Goal: Information Seeking & Learning: Learn about a topic

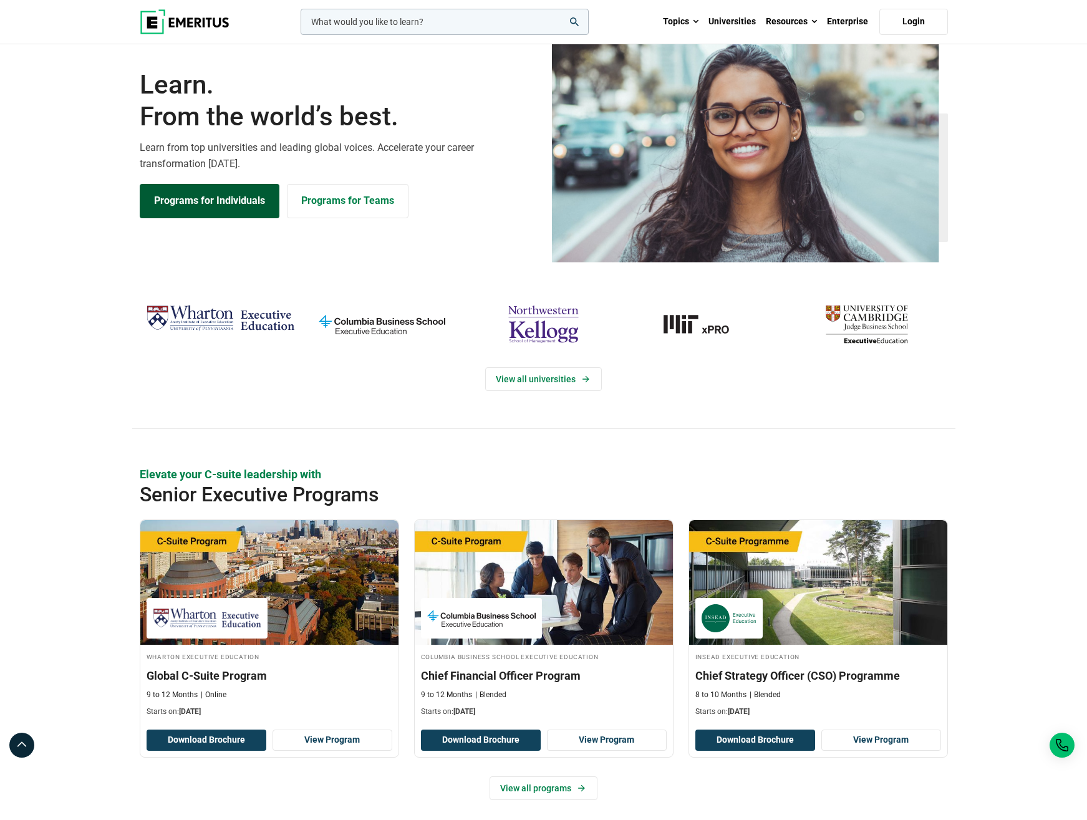
click at [213, 218] on link "Programs for Individuals" at bounding box center [210, 201] width 140 height 34
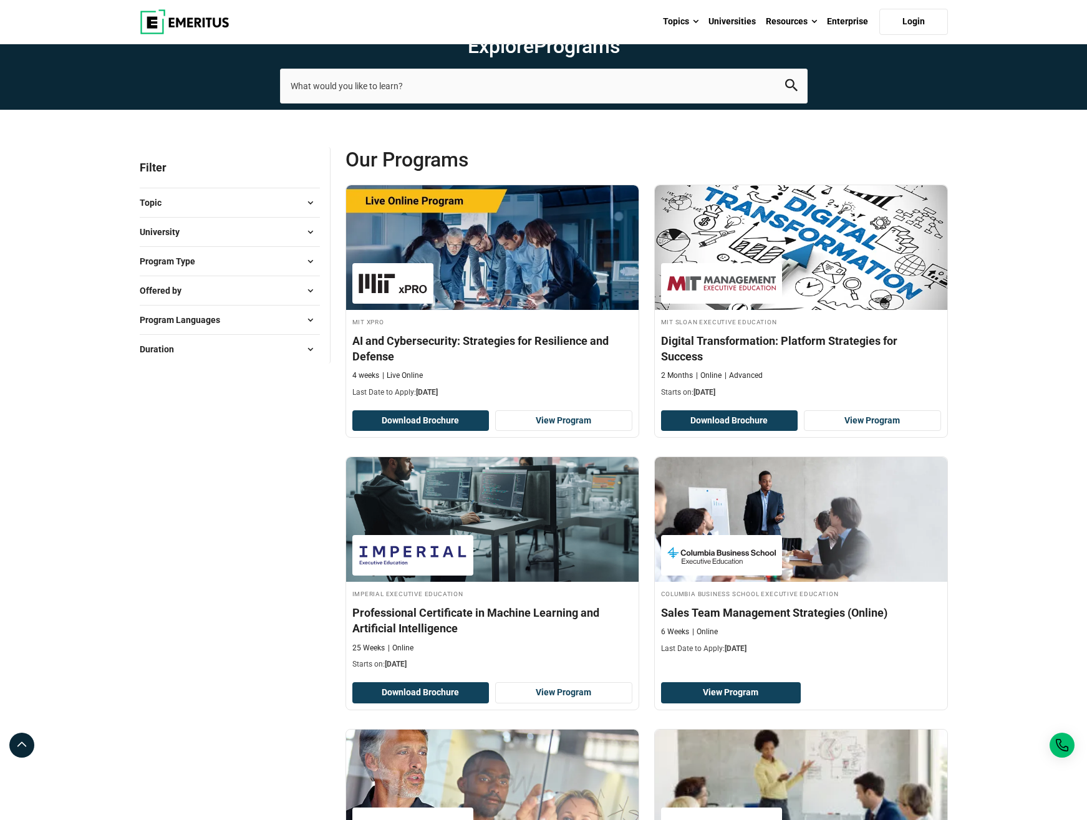
click at [305, 271] on span at bounding box center [310, 261] width 19 height 19
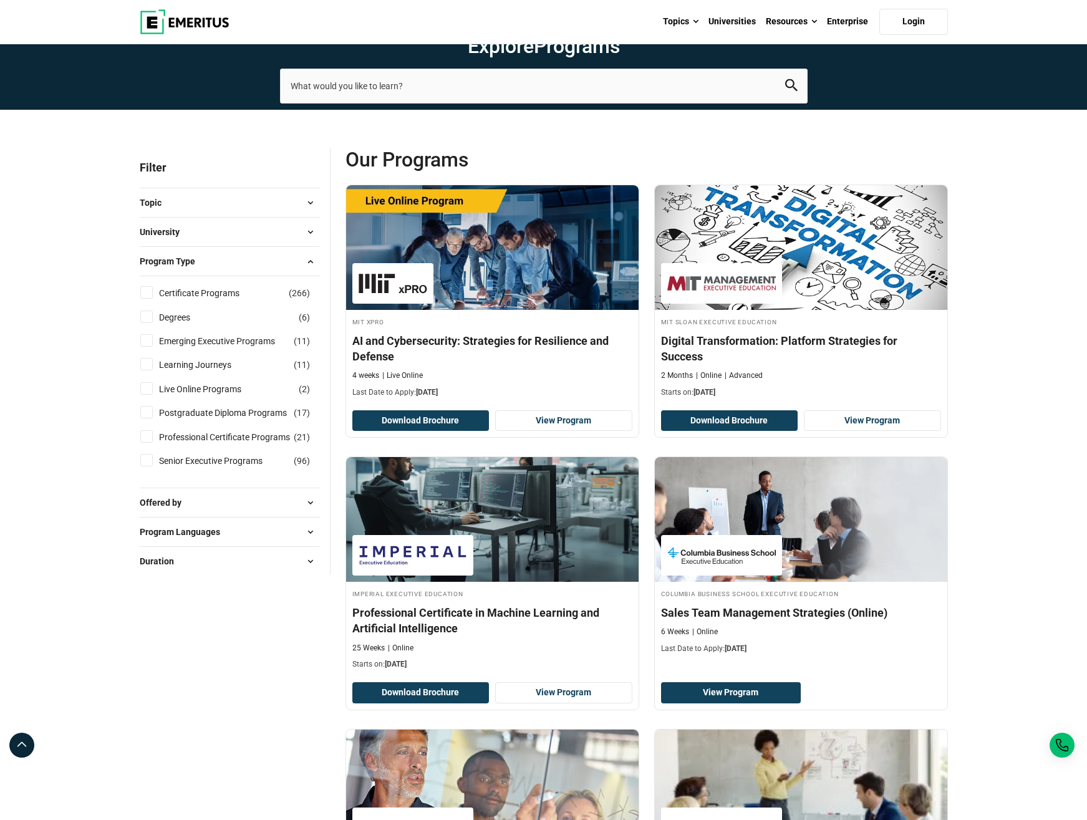
click at [148, 347] on input "Emerging Executive Programs ( 11 )" at bounding box center [146, 340] width 12 height 12
checkbox input "true"
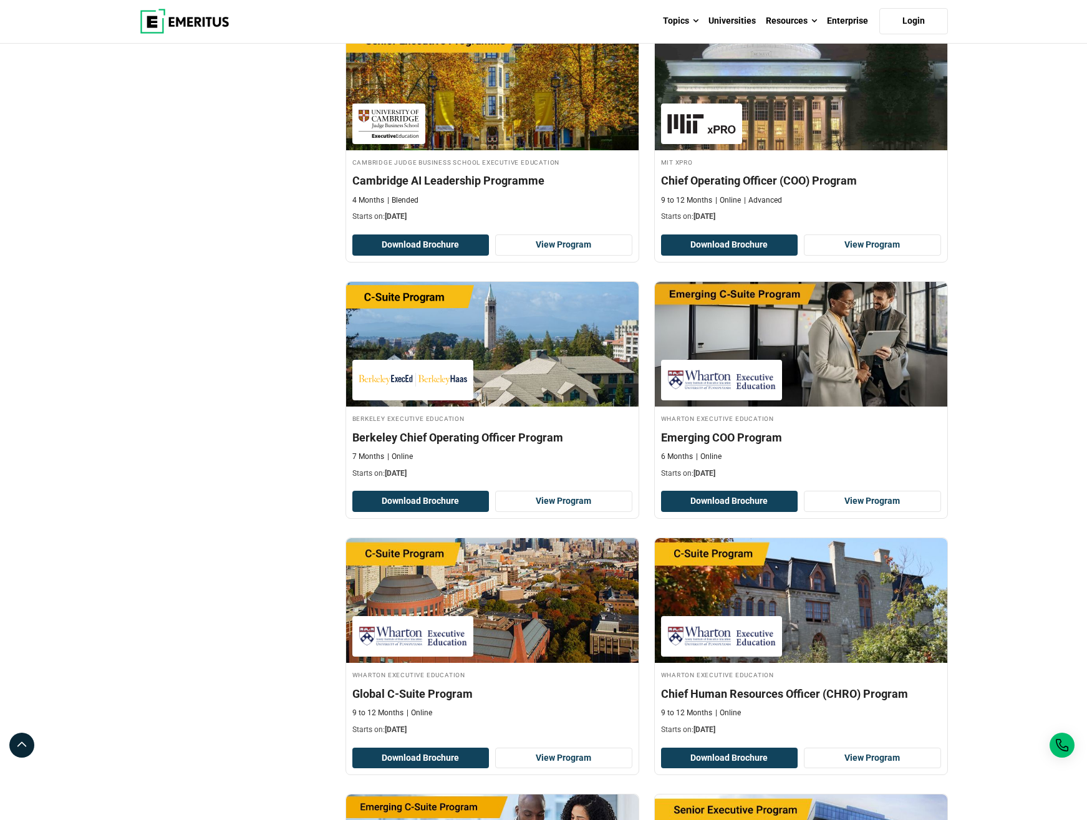
scroll to position [1044, 0]
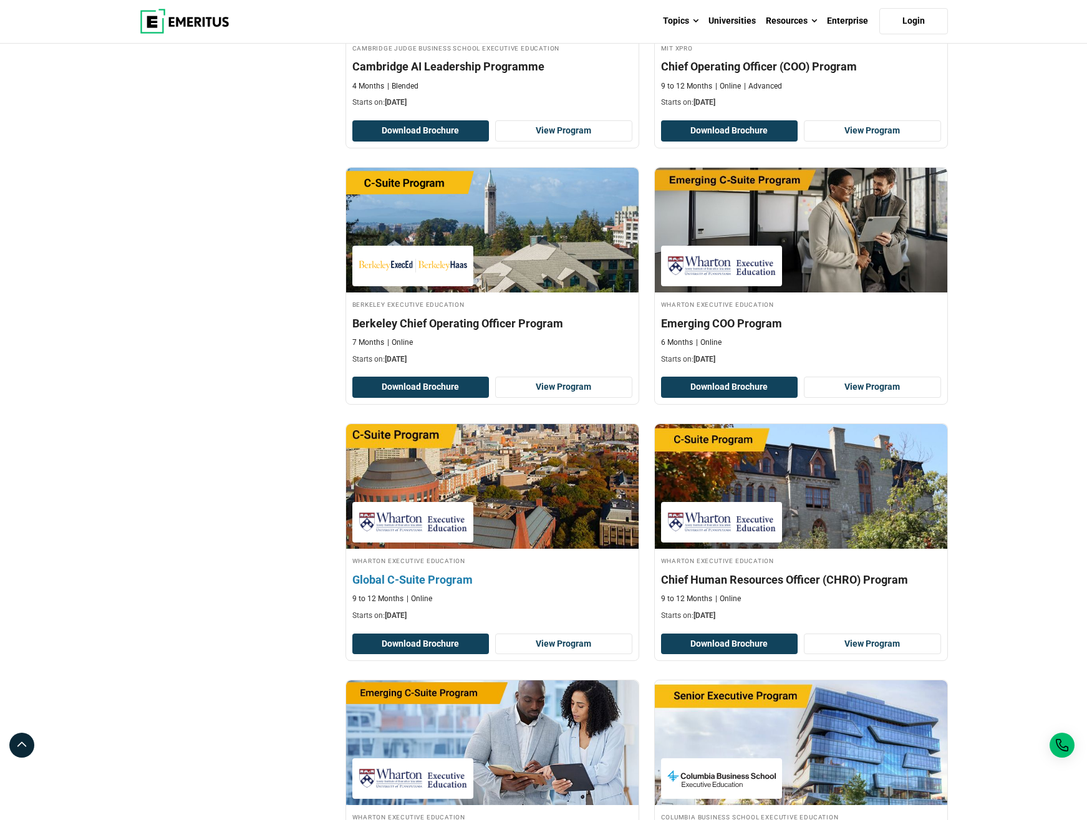
click at [413, 588] on h4 "Global C-Suite Program" at bounding box center [492, 580] width 280 height 16
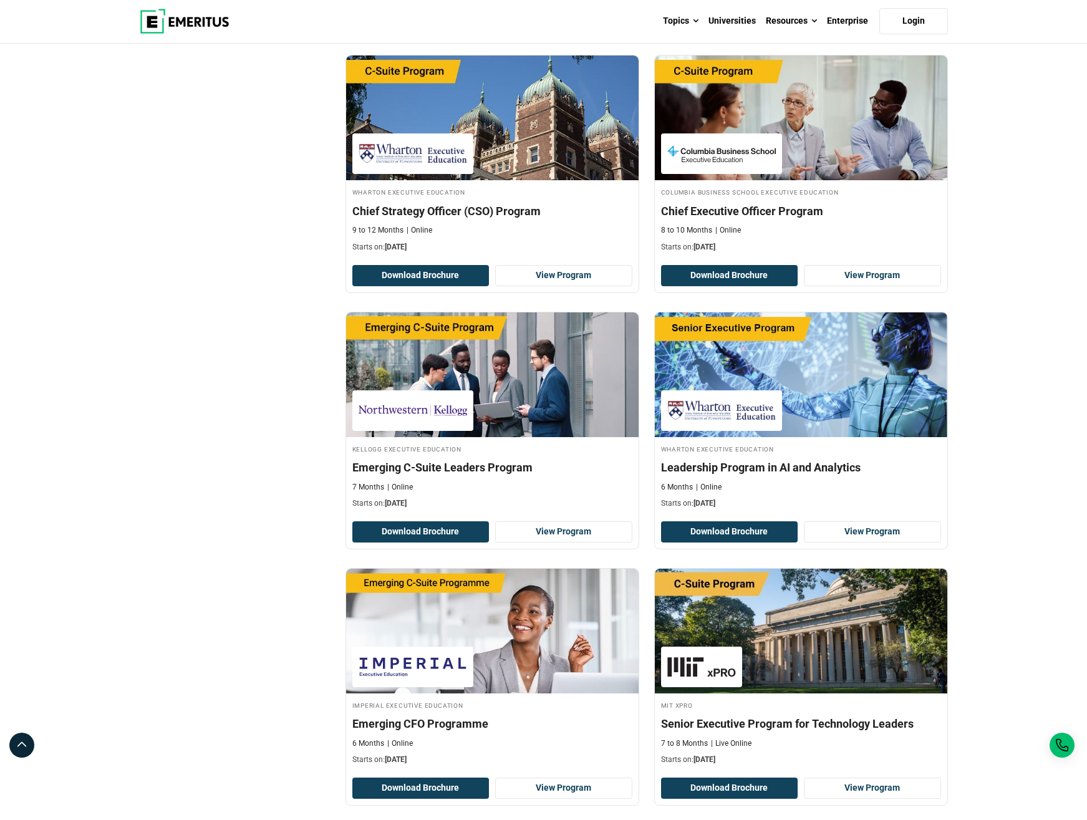
scroll to position [2028, 0]
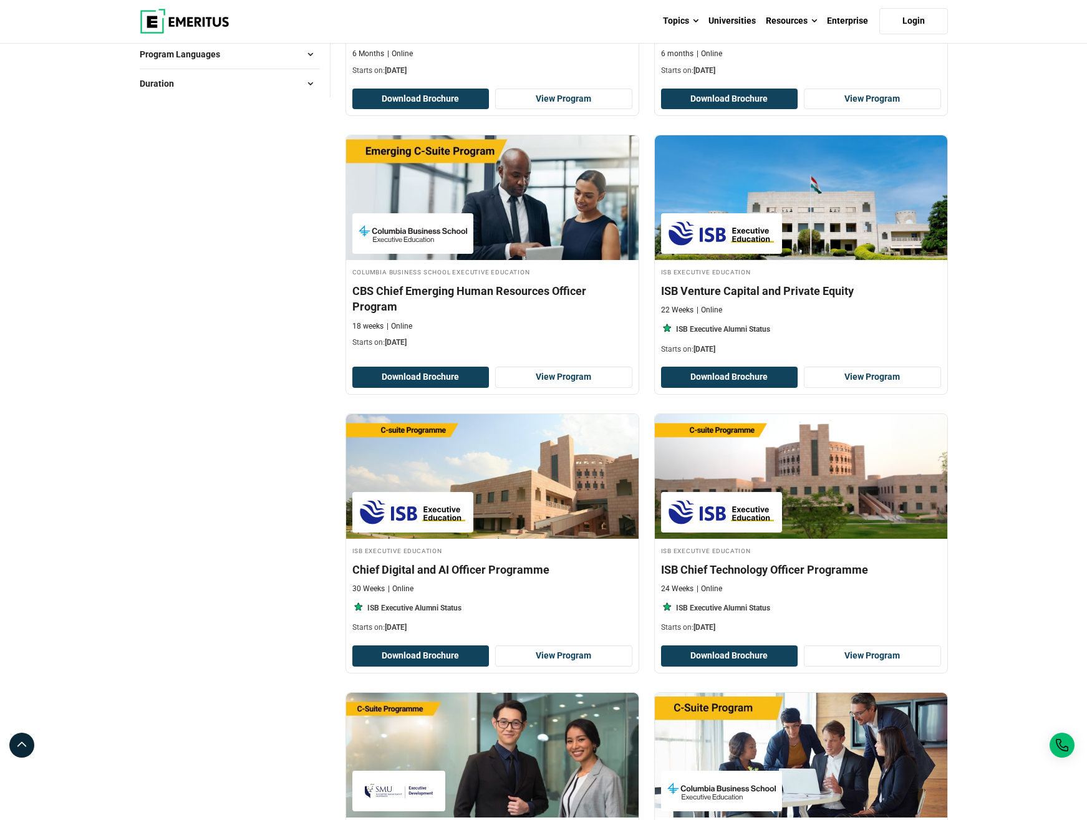
scroll to position [961, 0]
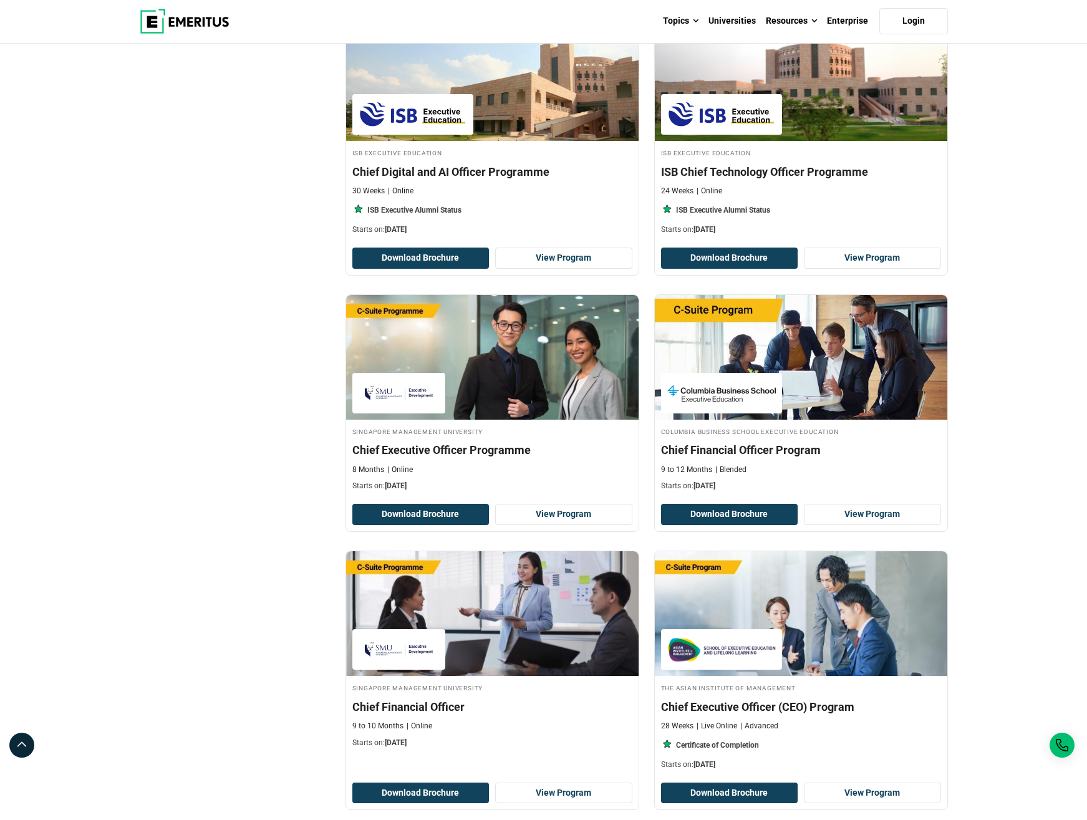
click at [302, 651] on div "Filter 2 Reset all × Emerging Executive Programs × Senior Executive Programs × …" at bounding box center [235, 583] width 206 height 2795
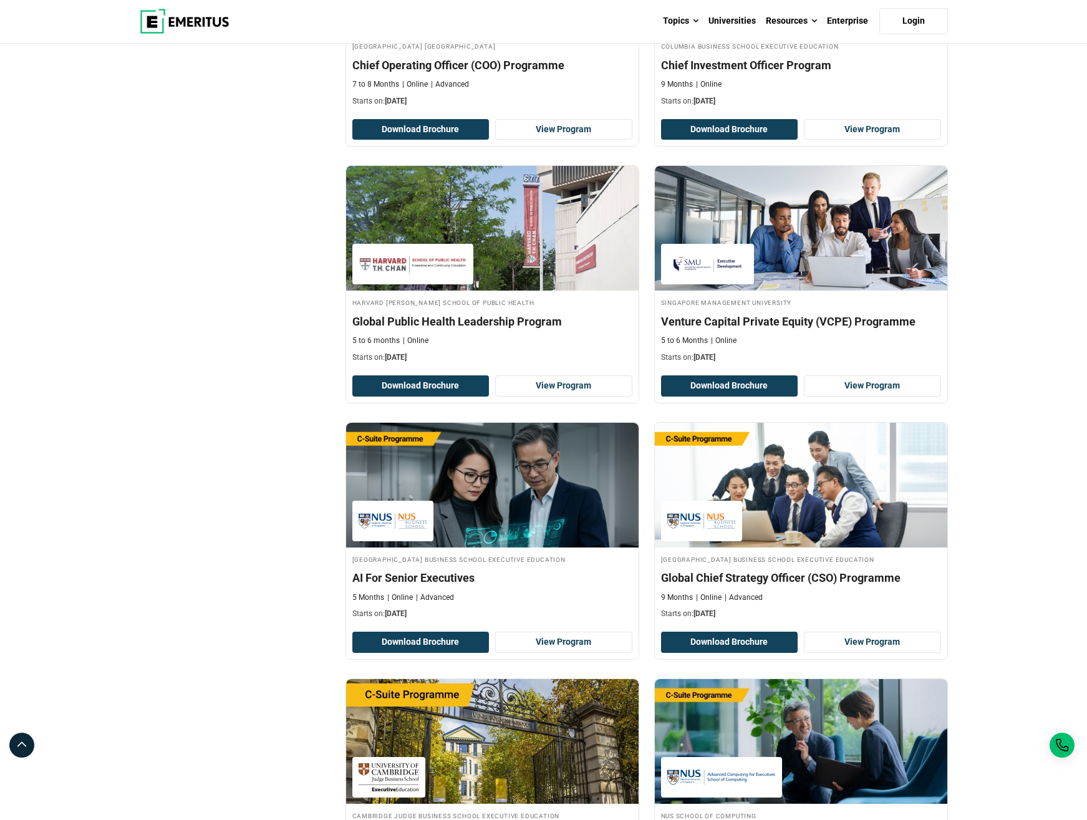
scroll to position [1627, 0]
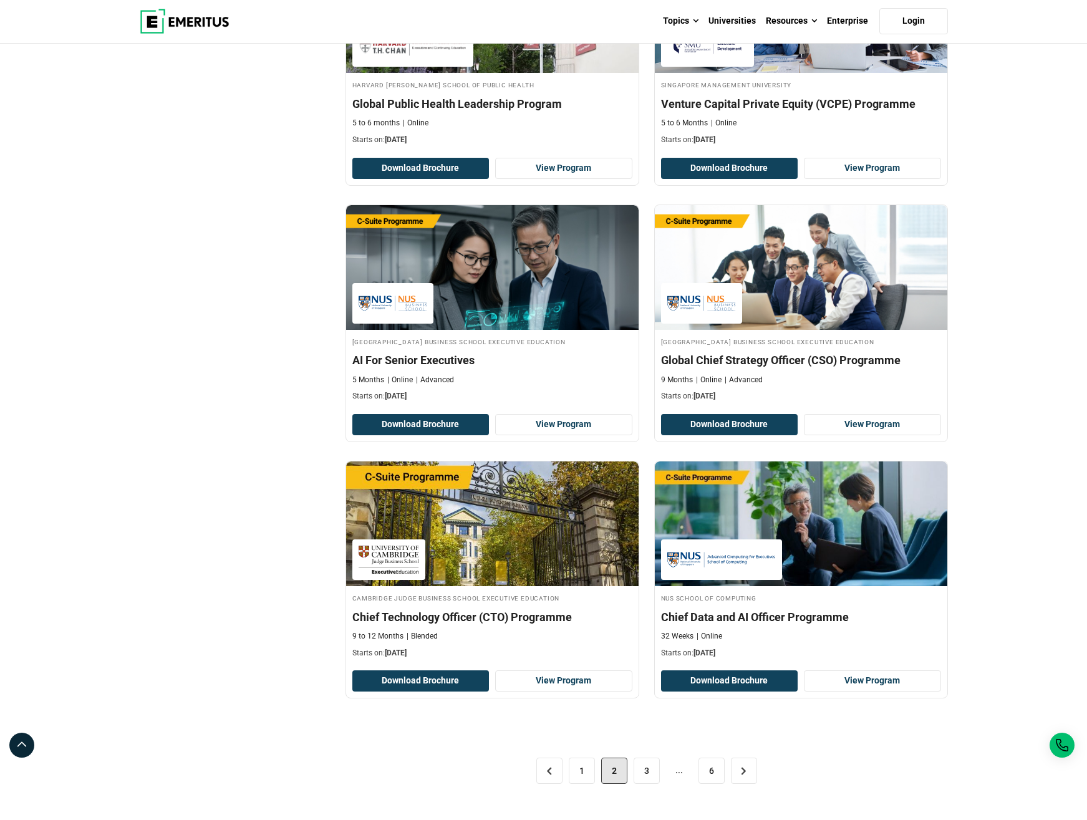
scroll to position [2180, 0]
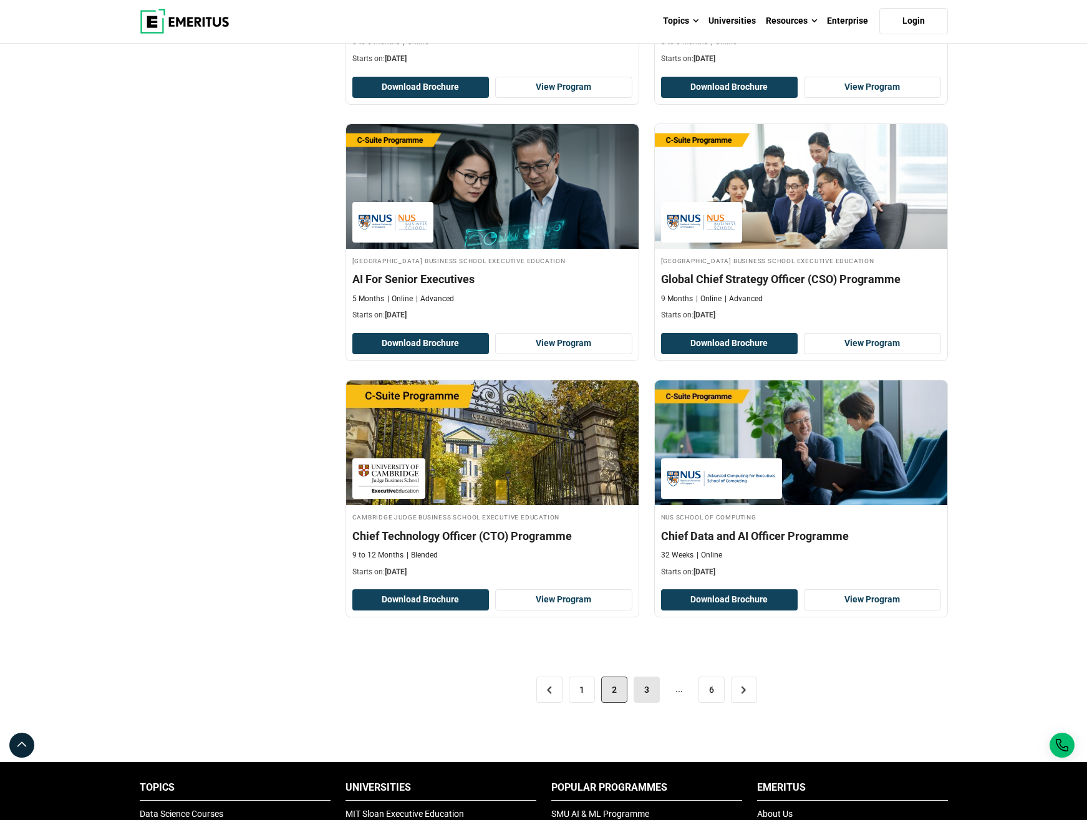
click at [649, 703] on link "3" at bounding box center [647, 690] width 26 height 26
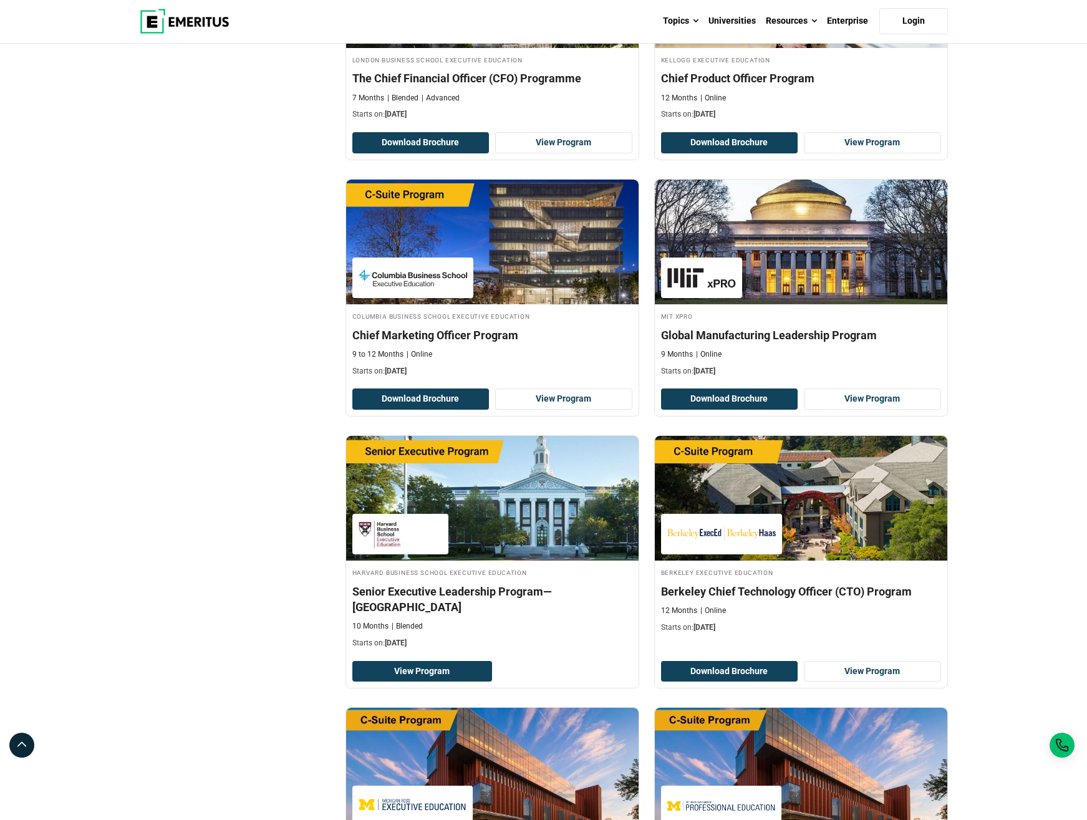
scroll to position [2074, 0]
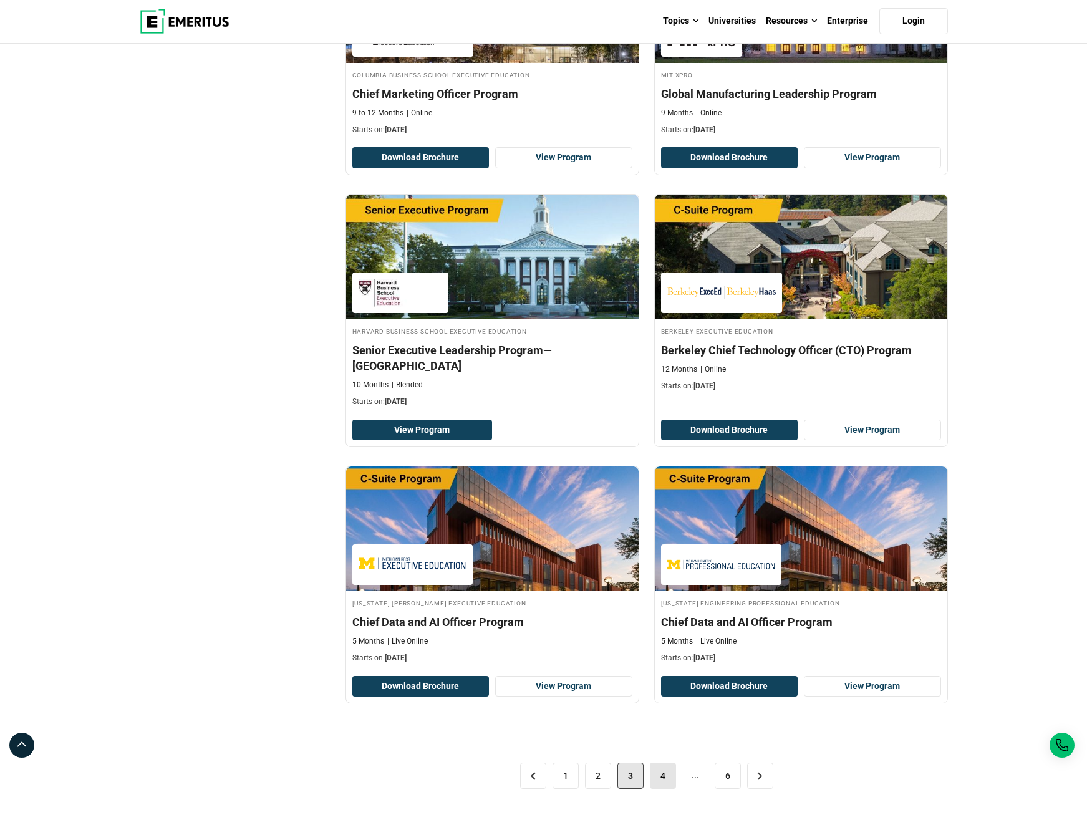
click at [659, 789] on link "4" at bounding box center [663, 776] width 26 height 26
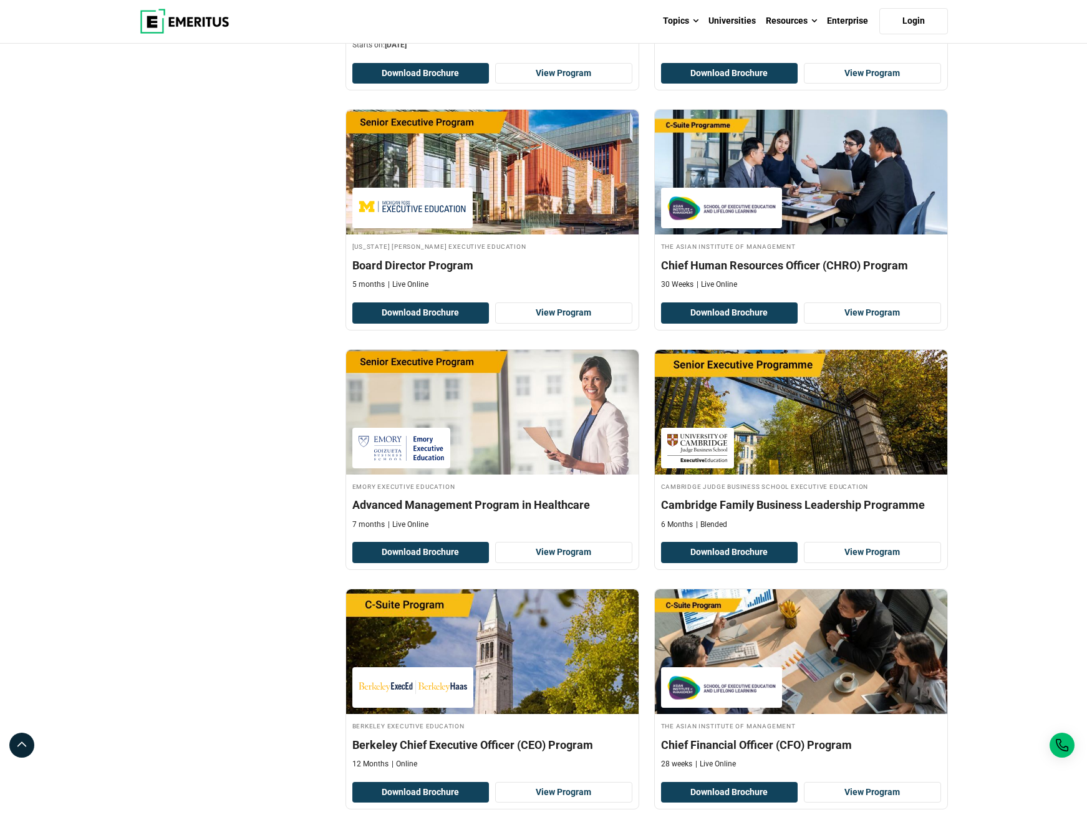
scroll to position [1235, 0]
